Goal: Task Accomplishment & Management: Complete application form

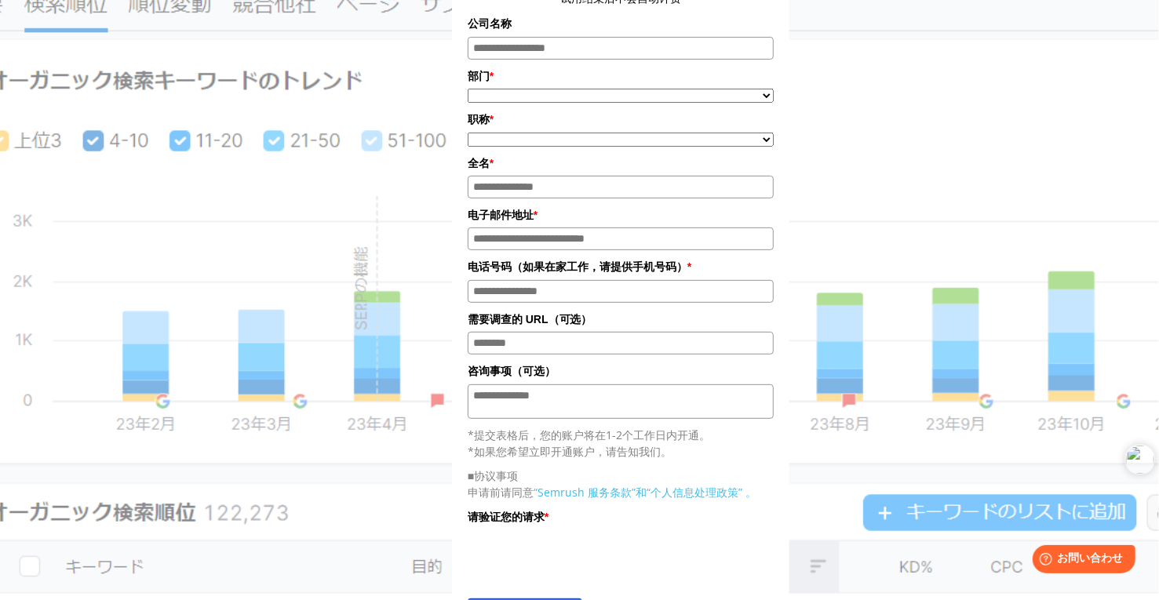
scroll to position [392, 0]
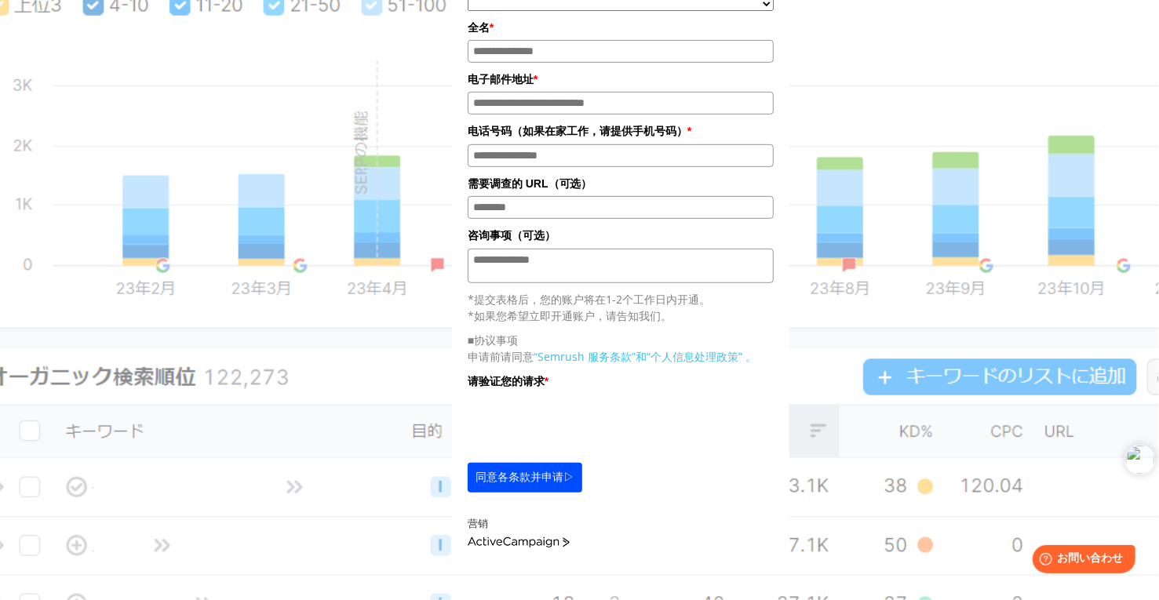
click at [534, 539] on link "主动营销活动" at bounding box center [519, 543] width 102 height 11
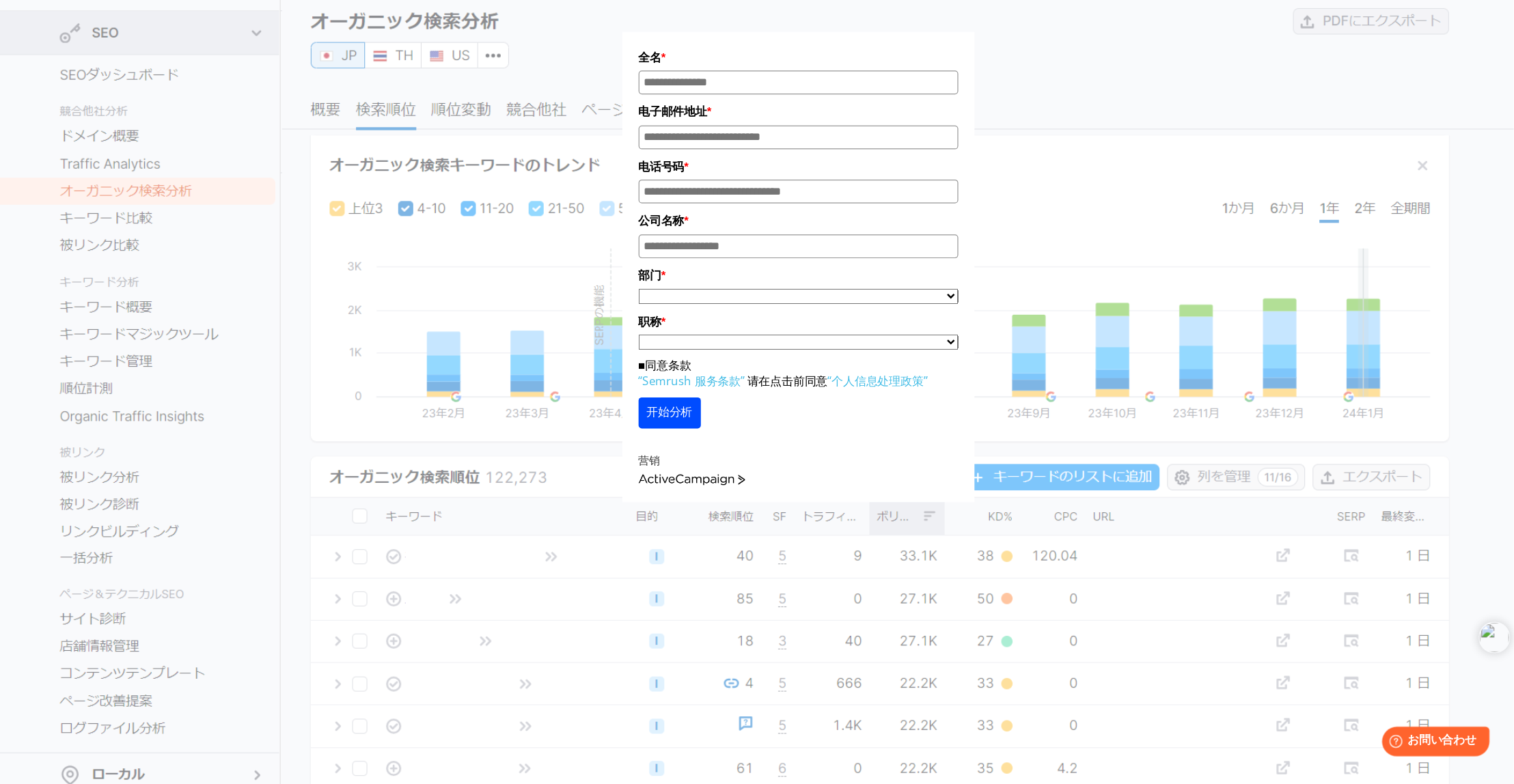
scroll to position [65, 0]
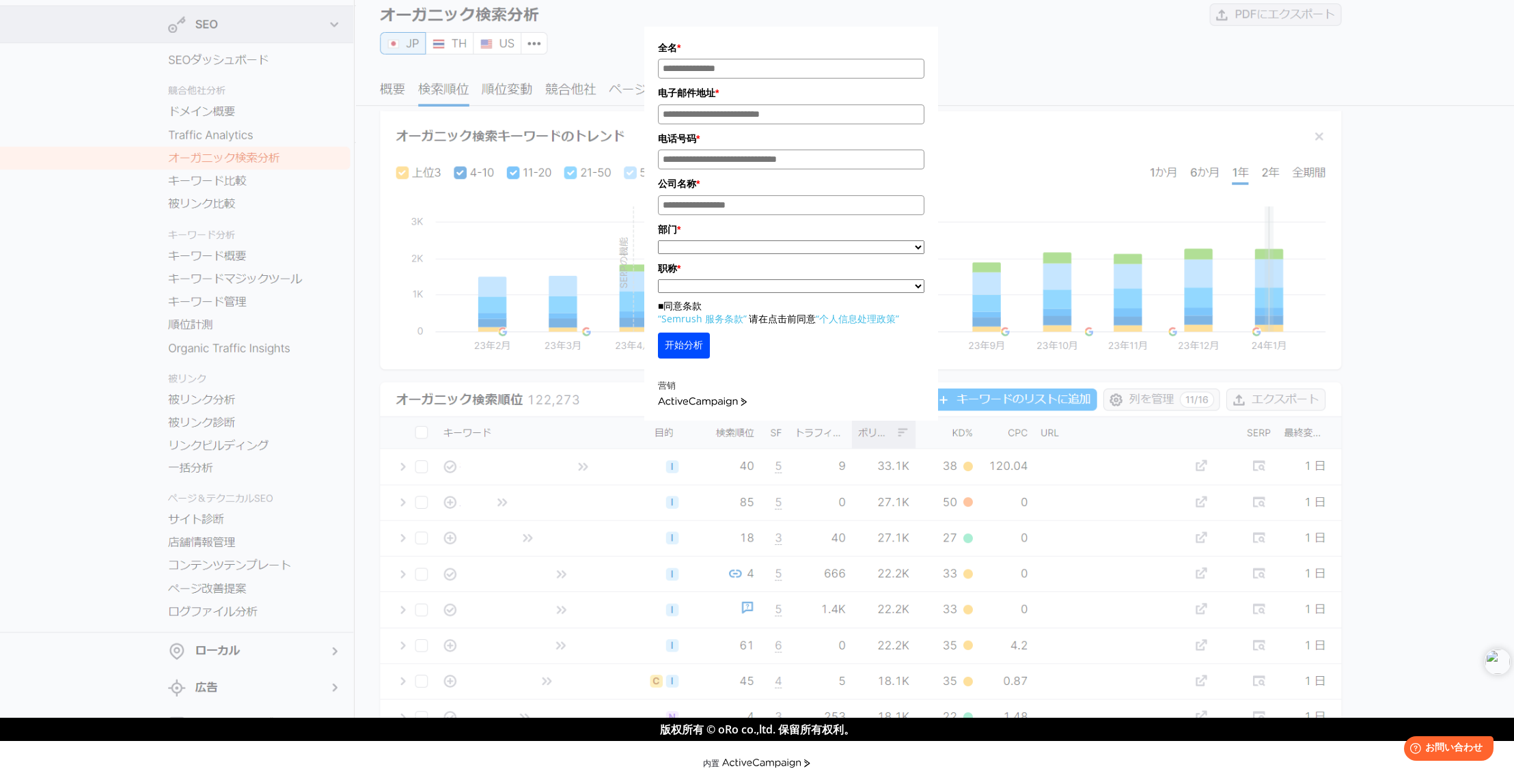
drag, startPoint x: 999, startPoint y: 2, endPoint x: 1129, endPoint y: 139, distance: 188.9
click at [1008, 139] on div "全名 * 电子邮件地址 * 电话号码 * 公司名称 * *" at bounding box center [791, 185] width 683 height 469
click at [1008, 170] on div "全名 * 电子邮件地址 * 电话号码 * 公司名称 * *" at bounding box center [792, 181] width 1312 height 479
click at [1008, 175] on div "全名 * 电子邮件地址 * 电话号码 * 公司名称 * *" at bounding box center [792, 181] width 1312 height 479
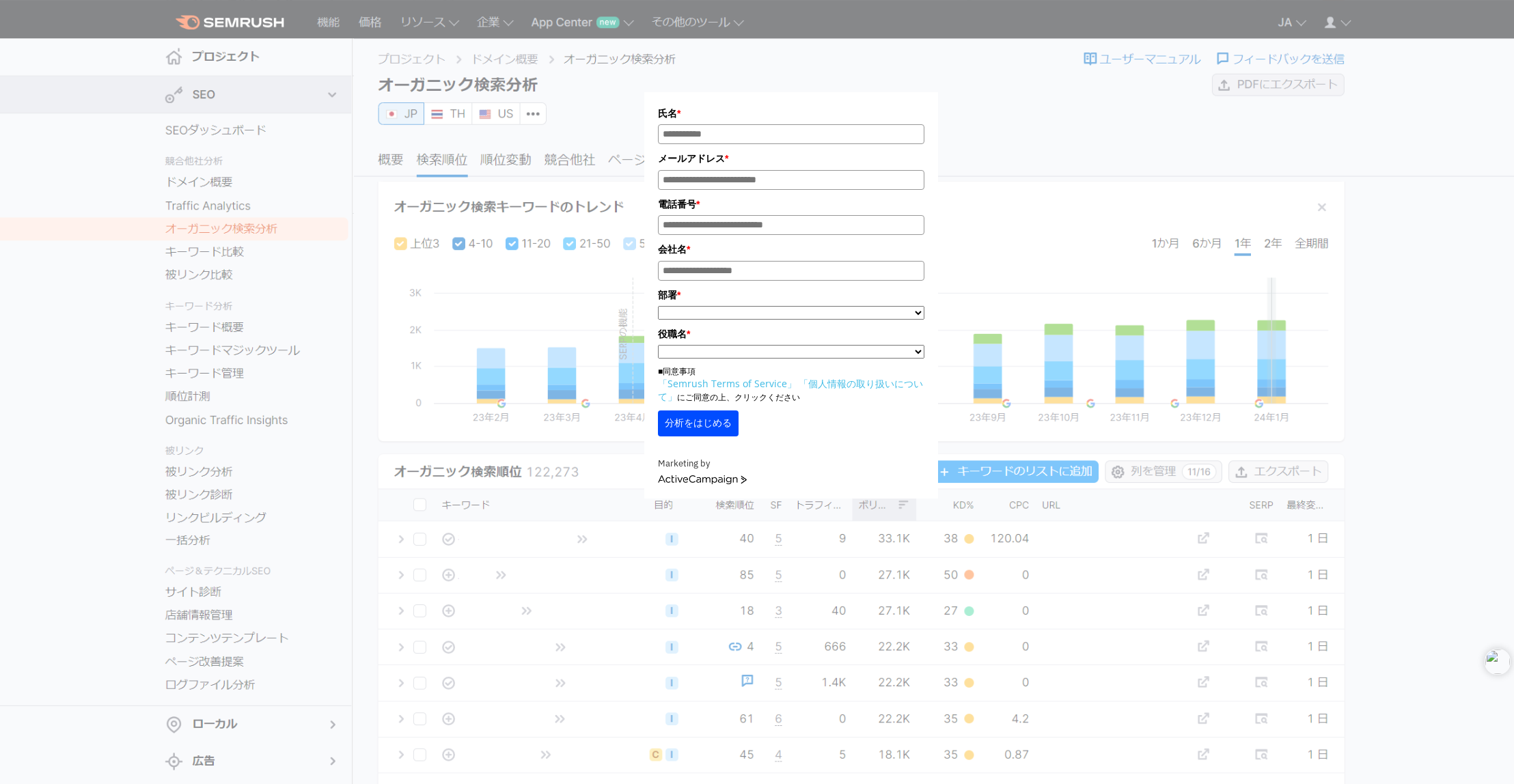
click at [794, 134] on input "氏名*" at bounding box center [791, 134] width 266 height 20
click at [771, 273] on input "会社名 *" at bounding box center [791, 271] width 266 height 20
click at [818, 213] on div "電話番号 *" at bounding box center [791, 216] width 266 height 38
click at [811, 226] on input "電話番号*" at bounding box center [791, 224] width 266 height 20
click at [811, 177] on input "メールアドレス*" at bounding box center [791, 179] width 266 height 20
